Goal: Check status: Check status

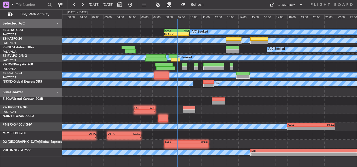
click at [246, 106] on div "- - FACT 05:30 Z FAPE 07:15 Z" at bounding box center [209, 109] width 294 height 9
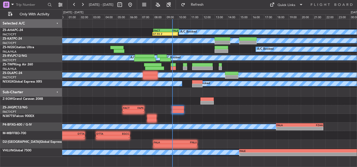
click at [153, 99] on div "A/C Booked 07:55 Z - FACT 08:00 Z FALE 10:05 Z A/C Unavailable A/C Booked A/C B…" at bounding box center [209, 88] width 294 height 138
click at [83, 4] on button at bounding box center [82, 5] width 8 height 8
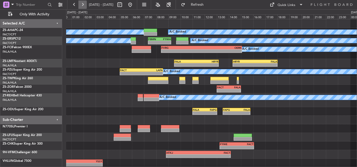
click at [83, 4] on button at bounding box center [82, 5] width 8 height 8
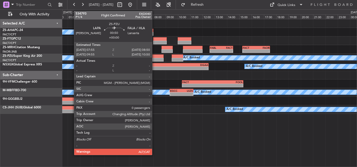
click at [155, 59] on div at bounding box center [157, 60] width 11 height 4
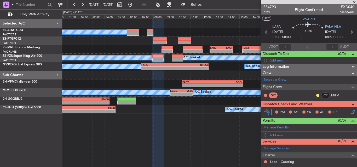
click at [355, 1] on span at bounding box center [353, 2] width 5 height 5
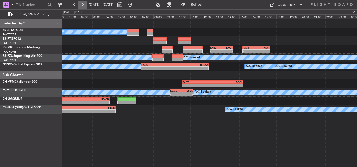
click at [84, 6] on button at bounding box center [82, 5] width 8 height 8
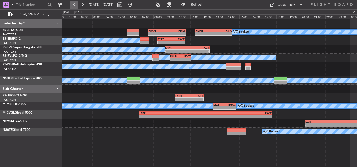
click at [75, 5] on button at bounding box center [74, 5] width 8 height 8
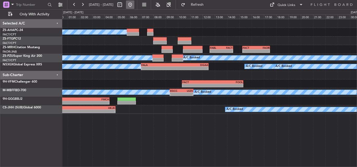
click at [134, 5] on button at bounding box center [130, 5] width 8 height 8
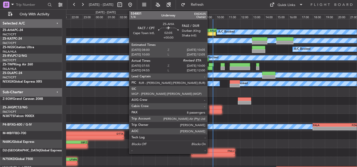
click at [209, 30] on div "FALE" at bounding box center [210, 30] width 12 height 3
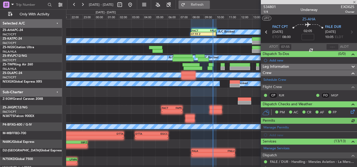
click at [198, 3] on button "Refresh" at bounding box center [193, 5] width 31 height 8
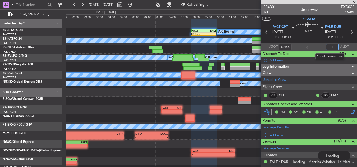
click at [329, 46] on input "text" at bounding box center [332, 47] width 13 height 6
type input "09:45"
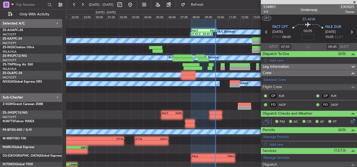
click at [354, 1] on span at bounding box center [353, 2] width 5 height 5
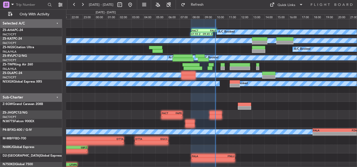
type input "0"
